Goal: Information Seeking & Learning: Find specific fact

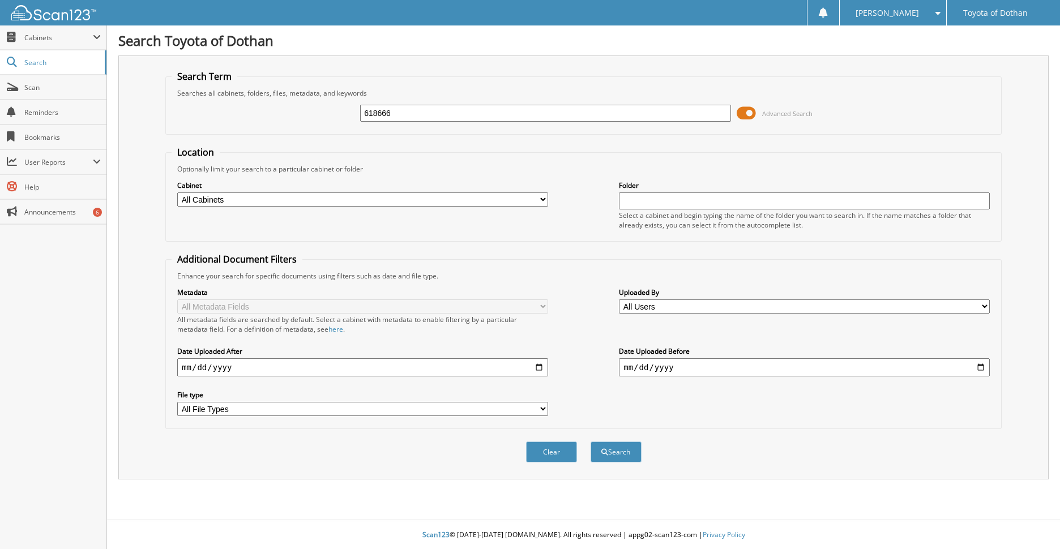
type input "618666"
click at [590, 442] on button "Search" at bounding box center [615, 452] width 51 height 21
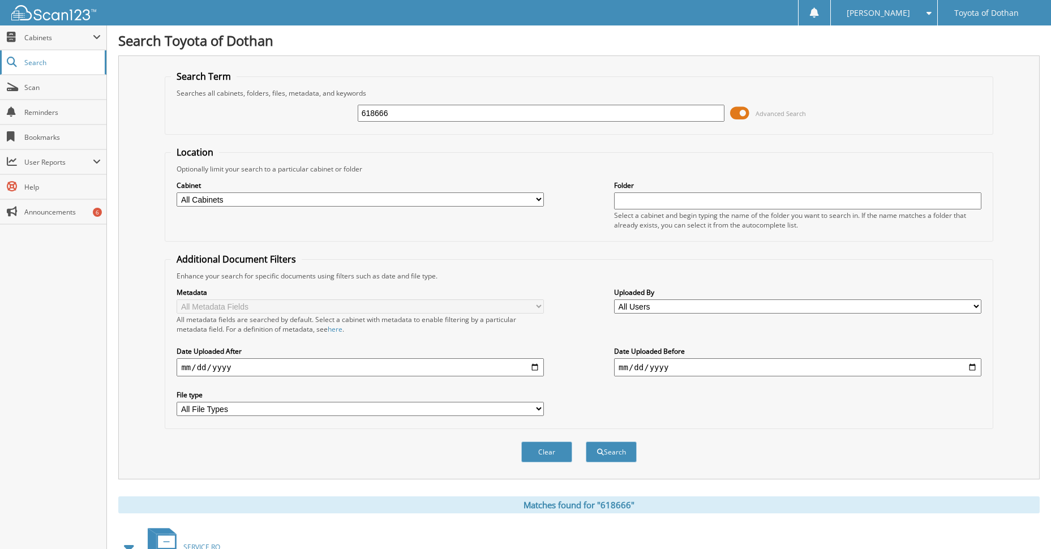
click at [45, 63] on span "Search" at bounding box center [61, 63] width 75 height 10
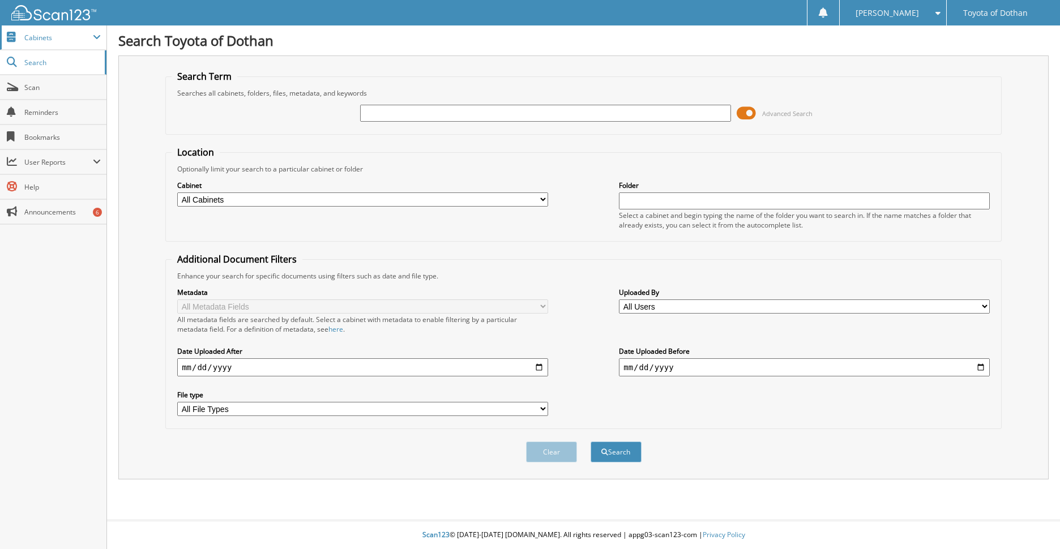
click at [38, 42] on span "Cabinets" at bounding box center [58, 38] width 68 height 10
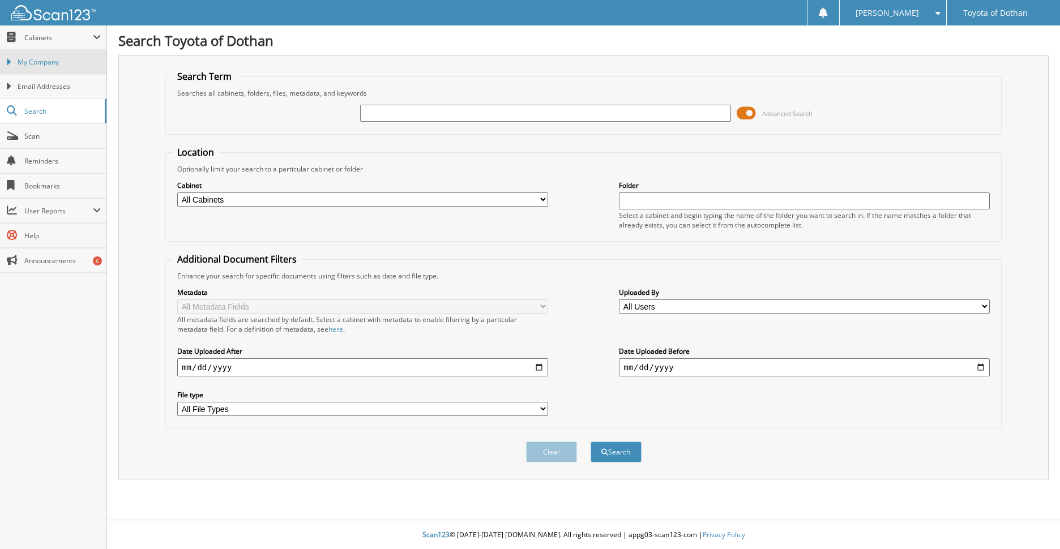
click at [43, 60] on span "My Company" at bounding box center [59, 62] width 83 height 10
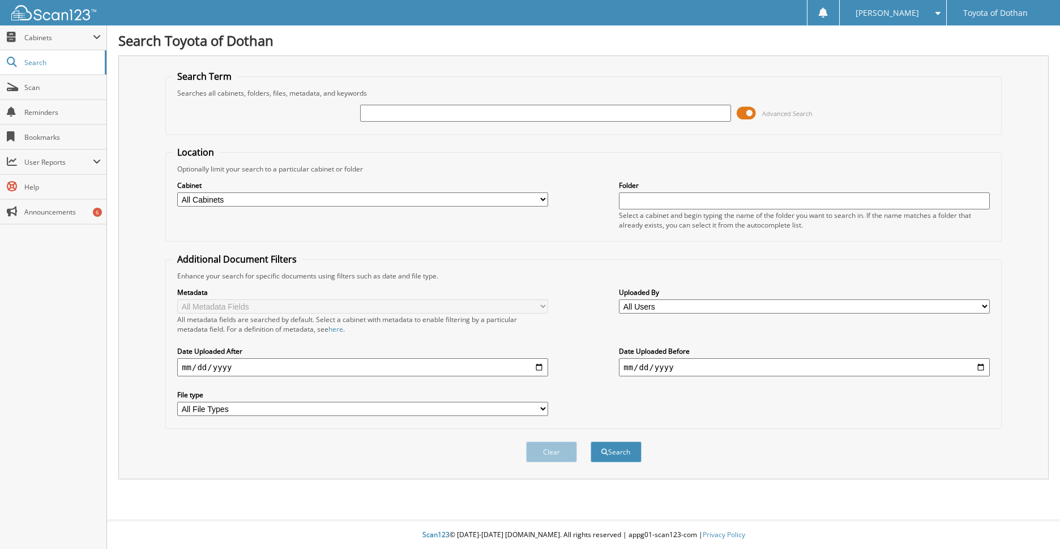
click at [389, 115] on input "text" at bounding box center [545, 113] width 371 height 17
type input "618666"
click at [590, 442] on button "Search" at bounding box center [615, 452] width 51 height 21
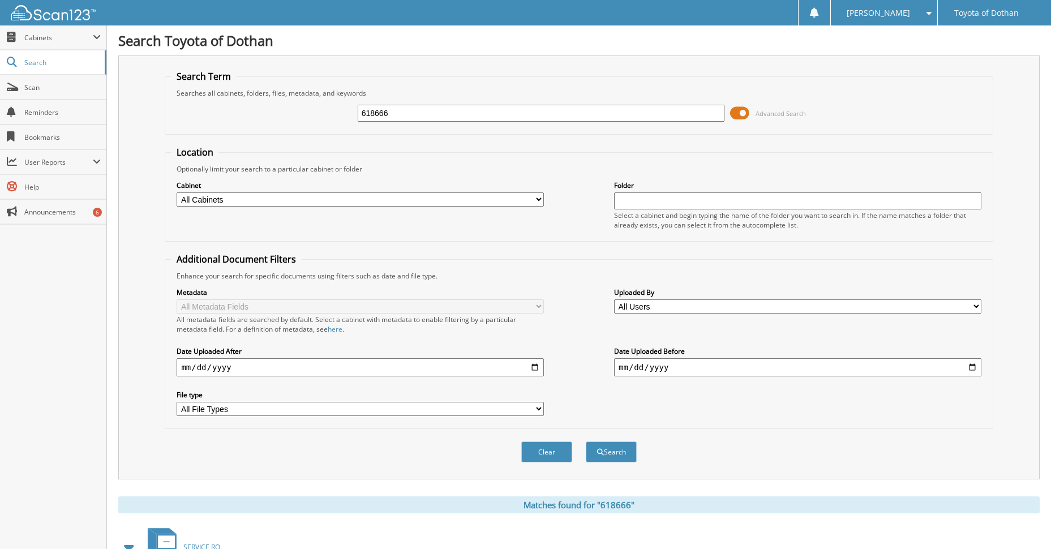
click at [66, 12] on img at bounding box center [53, 12] width 85 height 15
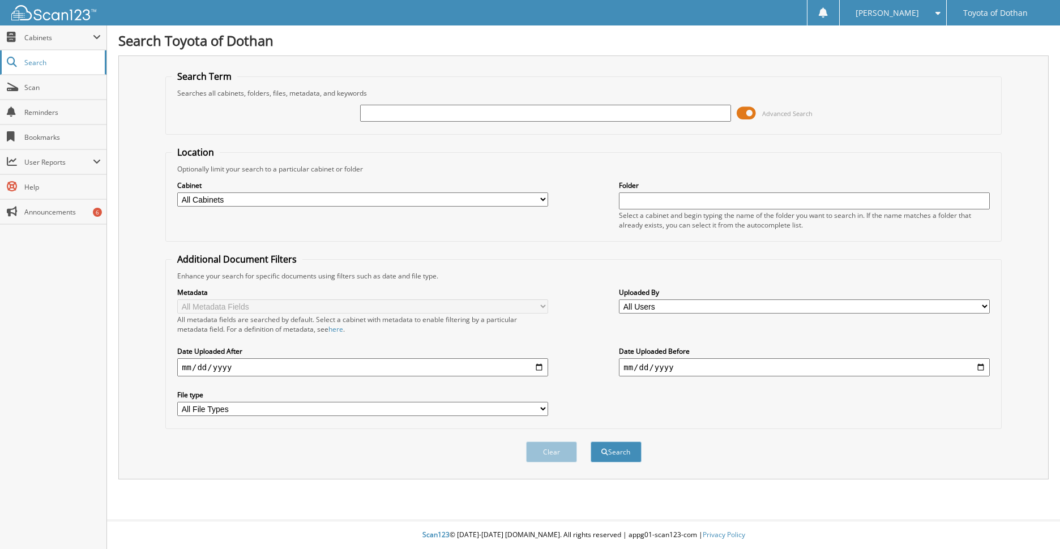
click at [51, 54] on link "Search" at bounding box center [53, 62] width 106 height 24
click at [42, 62] on span "Search" at bounding box center [61, 63] width 75 height 10
click at [537, 199] on select "All Cabinets SERVICE RO Needs Filing" at bounding box center [362, 199] width 371 height 14
select select "5410"
click at [177, 192] on select "All Cabinets SERVICE RO Needs Filing" at bounding box center [362, 199] width 371 height 14
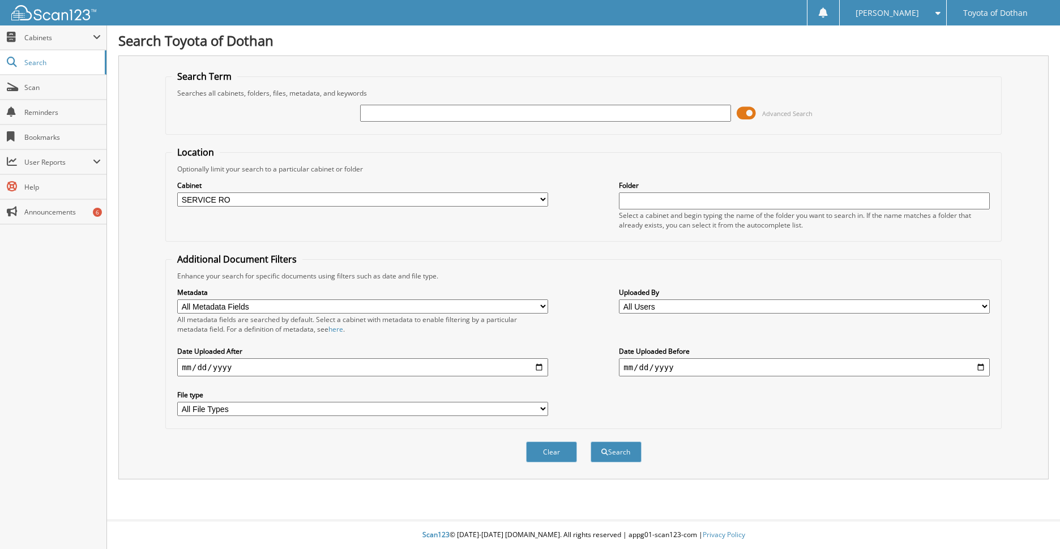
click at [635, 200] on input "text" at bounding box center [804, 200] width 371 height 17
type input "618666"
click at [590, 442] on button "Search" at bounding box center [615, 452] width 51 height 21
click at [644, 215] on li "618666" at bounding box center [805, 216] width 370 height 15
click at [609, 445] on button "Search" at bounding box center [615, 452] width 51 height 21
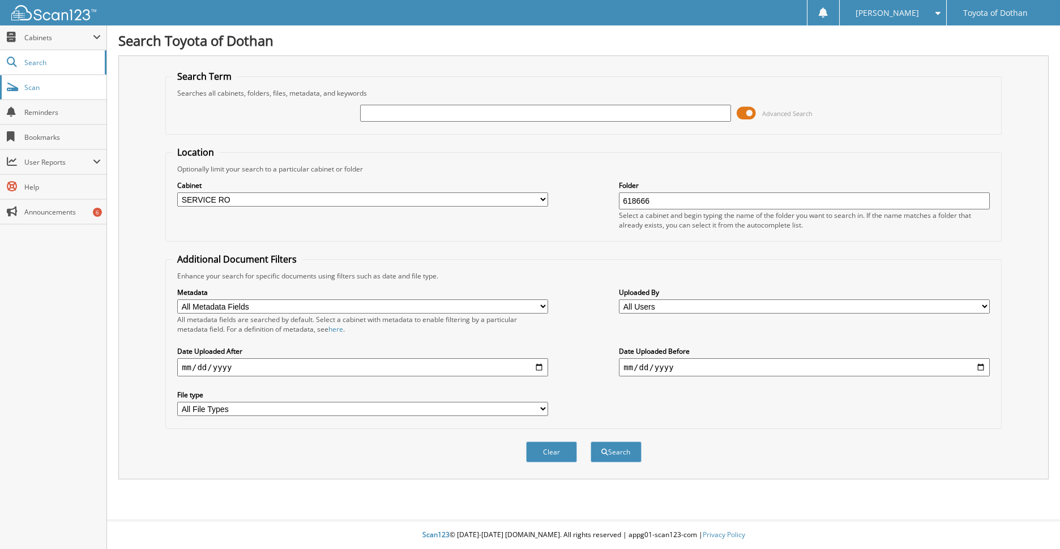
click at [35, 89] on span "Scan" at bounding box center [62, 88] width 76 height 10
